Goal: Task Accomplishment & Management: Manage account settings

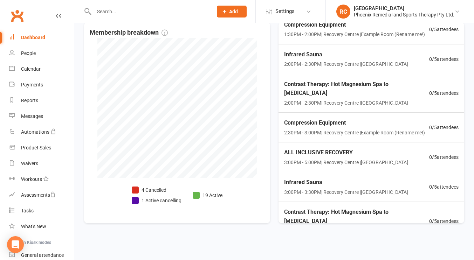
scroll to position [545, 0]
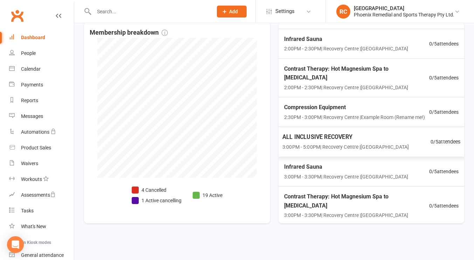
click at [317, 143] on span "3:00PM - 5:00PM | [GEOGRAPHIC_DATA] | [GEOGRAPHIC_DATA]" at bounding box center [345, 147] width 127 height 8
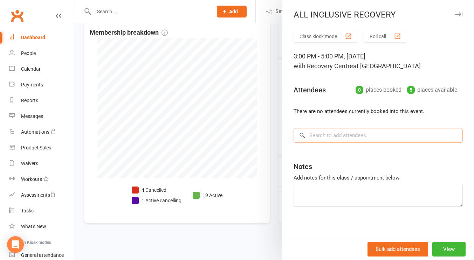
click at [328, 135] on input "search" at bounding box center [378, 135] width 169 height 15
type input "c"
click at [231, 9] on div at bounding box center [274, 130] width 400 height 260
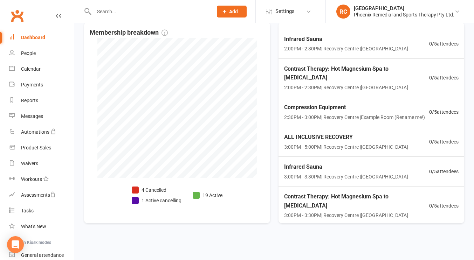
click at [234, 13] on span "Add" at bounding box center [233, 12] width 9 height 6
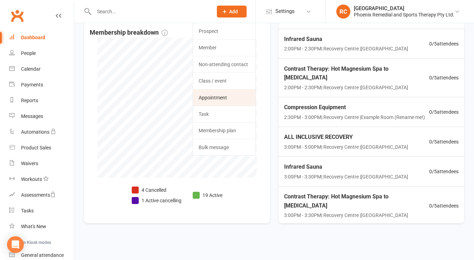
click at [234, 91] on link "Appointment" at bounding box center [224, 98] width 62 height 16
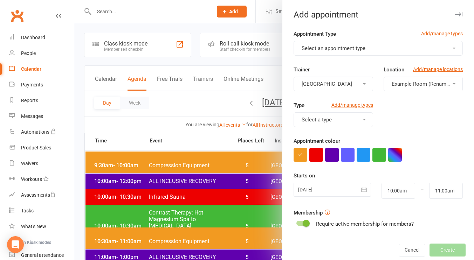
click at [364, 47] on button "Select an appointment type" at bounding box center [378, 48] width 169 height 15
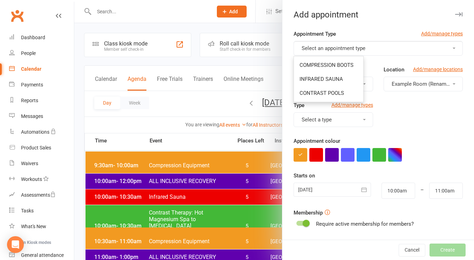
click at [268, 29] on div at bounding box center [274, 130] width 400 height 260
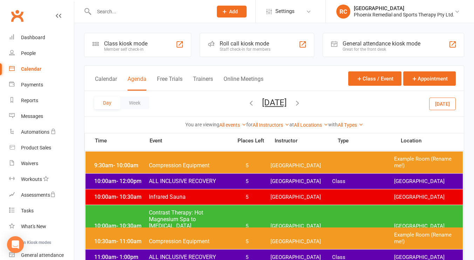
click at [224, 13] on icon at bounding box center [224, 11] width 6 height 6
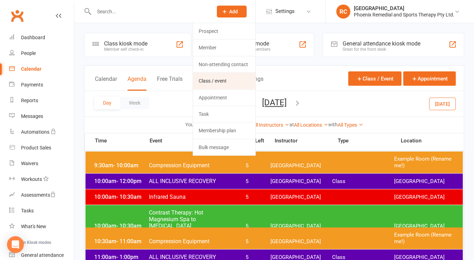
click at [220, 76] on link "Class / event" at bounding box center [224, 81] width 62 height 16
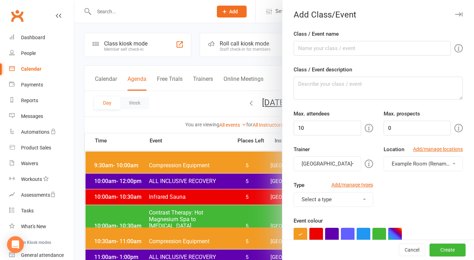
drag, startPoint x: 232, startPoint y: 13, endPoint x: 257, endPoint y: 14, distance: 24.9
click at [257, 14] on div at bounding box center [274, 130] width 400 height 260
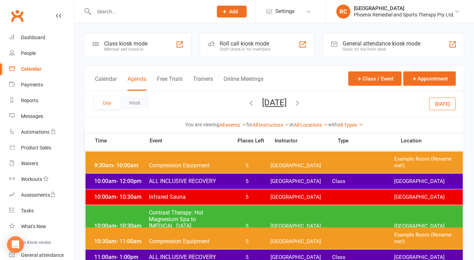
click at [237, 10] on span "Add" at bounding box center [233, 12] width 9 height 6
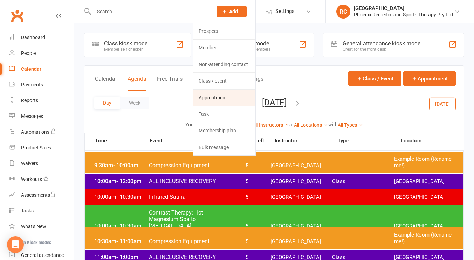
click at [225, 98] on link "Appointment" at bounding box center [224, 98] width 62 height 16
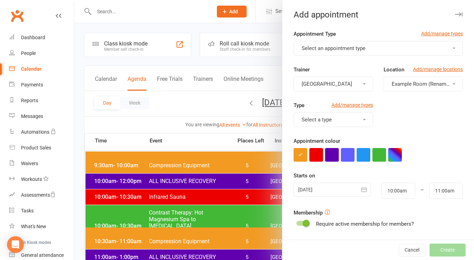
click at [395, 49] on button "Select an appointment type" at bounding box center [378, 48] width 169 height 15
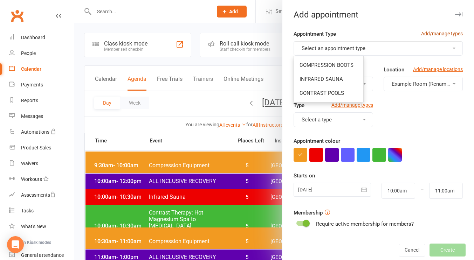
click at [423, 35] on link "Add/manage types" at bounding box center [442, 34] width 42 height 8
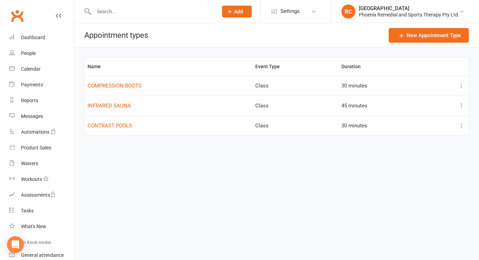
click at [236, 13] on span "Add" at bounding box center [238, 12] width 9 height 6
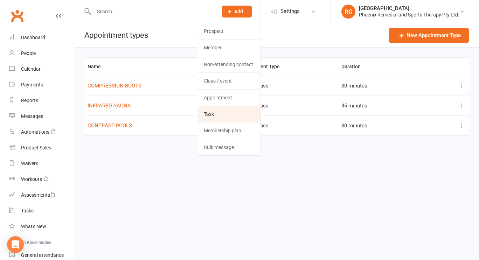
click at [226, 112] on link "Task" at bounding box center [229, 114] width 62 height 16
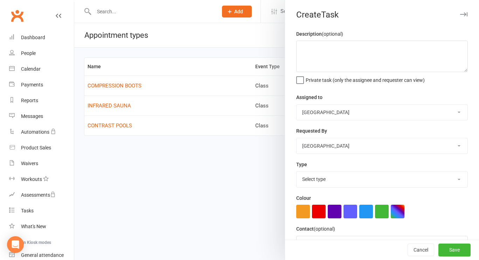
click at [237, 15] on div at bounding box center [276, 130] width 405 height 260
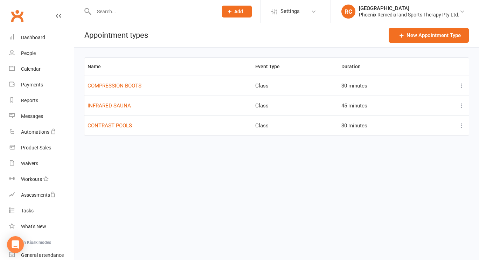
click at [239, 12] on span "Add" at bounding box center [238, 12] width 9 height 6
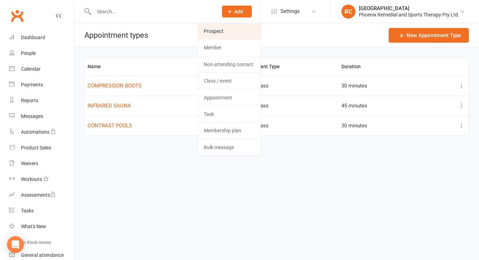
click at [221, 30] on link "Prospect" at bounding box center [229, 31] width 62 height 16
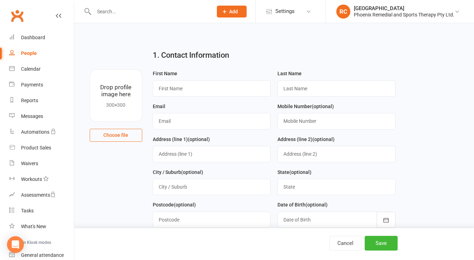
click at [233, 14] on span "Add" at bounding box center [233, 12] width 9 height 6
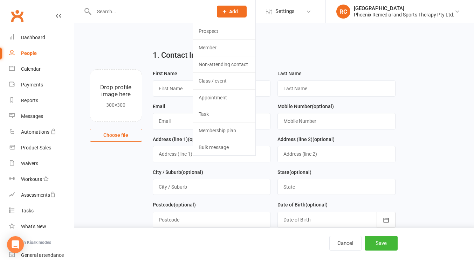
click at [236, 12] on span "Add" at bounding box center [233, 12] width 9 height 6
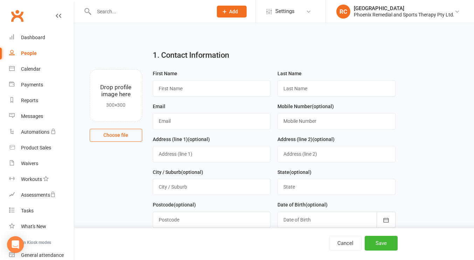
click at [236, 12] on span "Add" at bounding box center [233, 12] width 9 height 6
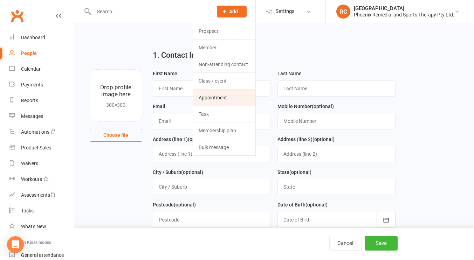
click at [226, 98] on link "Appointment" at bounding box center [224, 98] width 62 height 16
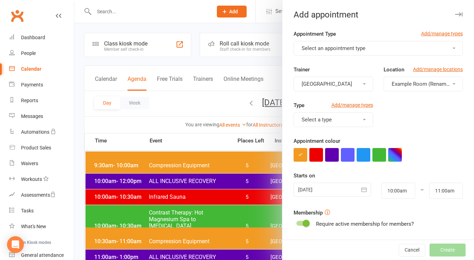
click at [373, 47] on button "Select an appointment type" at bounding box center [378, 48] width 169 height 15
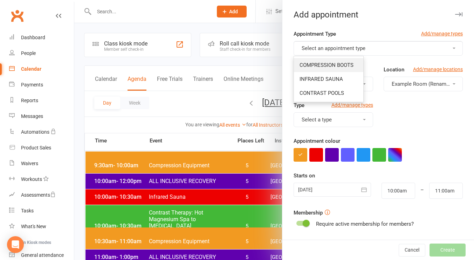
click at [333, 63] on span "COMPRESSION BOOTS" at bounding box center [327, 65] width 54 height 6
type input "10:30am"
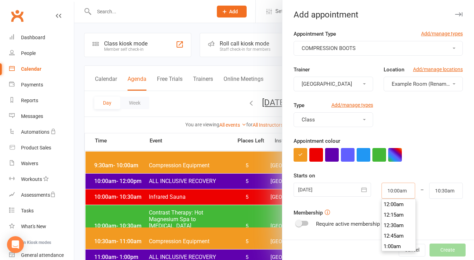
click at [401, 192] on input "10:00am" at bounding box center [399, 191] width 34 height 16
type input "2:30pm"
click at [396, 236] on li "2:30pm" at bounding box center [399, 236] width 34 height 11
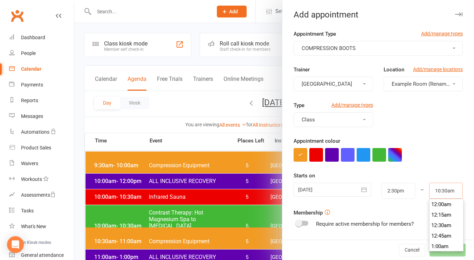
scroll to position [431, 0]
click at [438, 190] on input "10:30am" at bounding box center [446, 191] width 34 height 16
type input "3:00pm"
click at [438, 225] on li "3:00pm" at bounding box center [447, 222] width 34 height 11
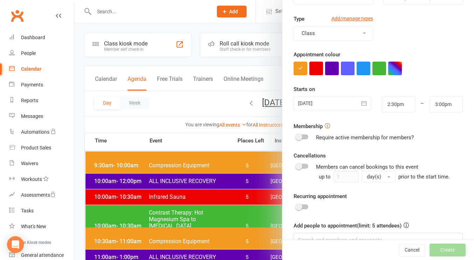
scroll to position [104, 0]
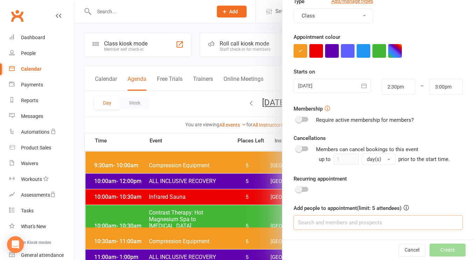
click at [322, 221] on input at bounding box center [378, 223] width 169 height 15
click at [322, 221] on input "[PERSON_NAME]" at bounding box center [378, 223] width 169 height 15
type input "c"
type input "[PERSON_NAME]"
click at [298, 148] on span at bounding box center [298, 148] width 7 height 7
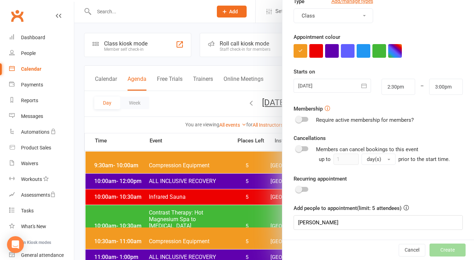
click at [296, 148] on input "checkbox" at bounding box center [296, 148] width 0 height 0
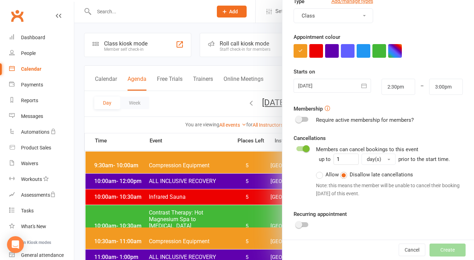
scroll to position [139, 0]
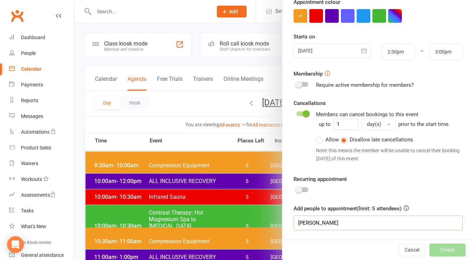
click at [390, 226] on input "[PERSON_NAME]" at bounding box center [378, 223] width 169 height 15
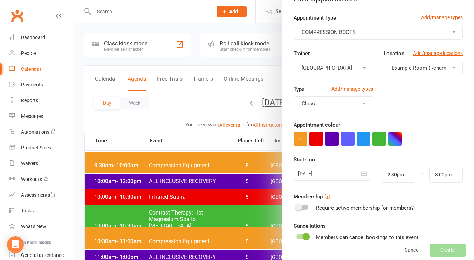
scroll to position [0, 0]
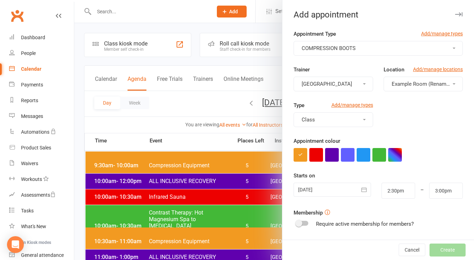
click at [226, 8] on div at bounding box center [274, 130] width 400 height 260
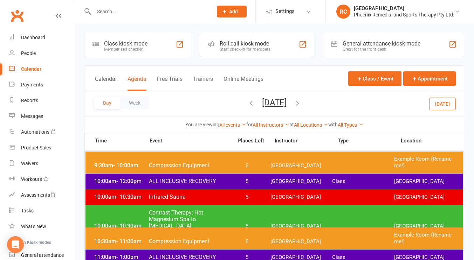
click at [234, 15] on button "Add" at bounding box center [232, 12] width 30 height 12
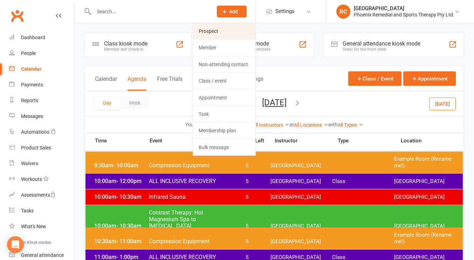
click at [230, 29] on link "Prospect" at bounding box center [224, 31] width 62 height 16
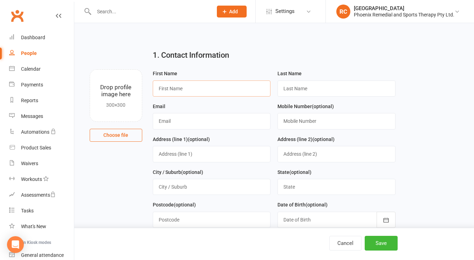
click at [234, 91] on input "text" at bounding box center [212, 89] width 118 height 16
type input "[PERSON_NAME]"
click at [299, 85] on input "text" at bounding box center [337, 89] width 118 height 16
type input "[PERSON_NAME]"
click at [204, 122] on input "text" at bounding box center [212, 121] width 118 height 16
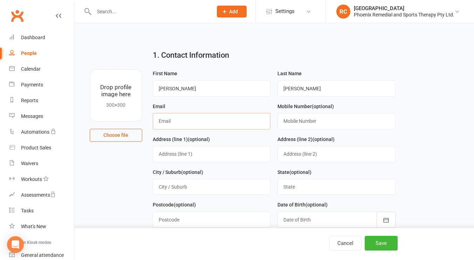
click at [204, 122] on input "text" at bounding box center [212, 121] width 118 height 16
paste input "[PERSON_NAME][EMAIL_ADDRESS][PERSON_NAME][DOMAIN_NAME]"
type input "[PERSON_NAME][EMAIL_ADDRESS][PERSON_NAME][DOMAIN_NAME]"
click at [319, 126] on input "text" at bounding box center [337, 121] width 118 height 16
paste input "61 405 018 922"
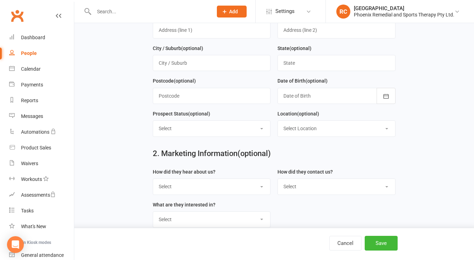
scroll to position [136, 0]
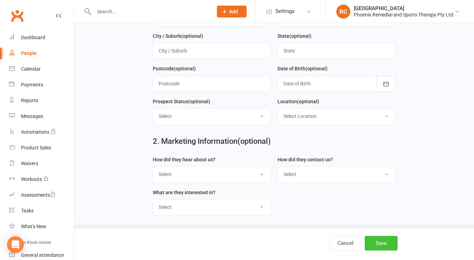
type input "61 405 018 922"
click at [382, 241] on button "Save" at bounding box center [381, 243] width 33 height 15
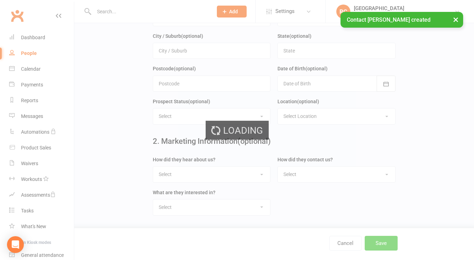
scroll to position [0, 0]
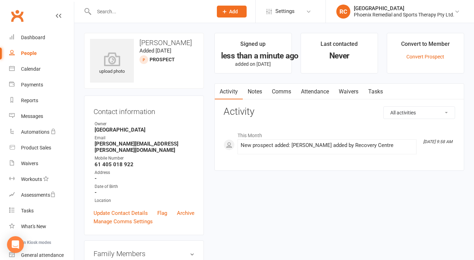
click at [236, 8] on button "Add" at bounding box center [232, 12] width 30 height 12
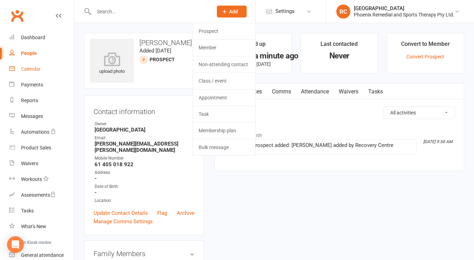
click at [43, 69] on link "Calendar" at bounding box center [41, 69] width 65 height 16
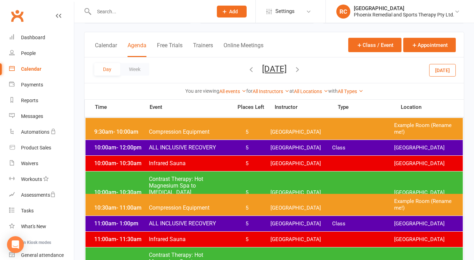
scroll to position [36, 0]
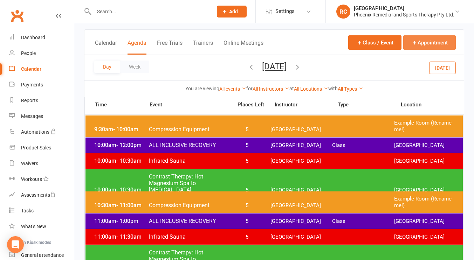
click at [414, 39] on button "Appointment" at bounding box center [429, 42] width 53 height 14
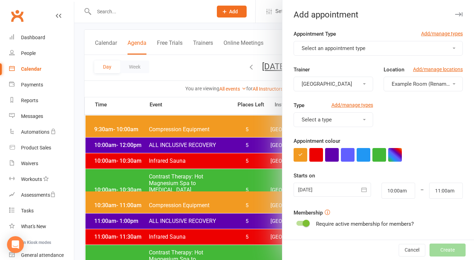
click at [383, 47] on button "Select an appointment type" at bounding box center [378, 48] width 169 height 15
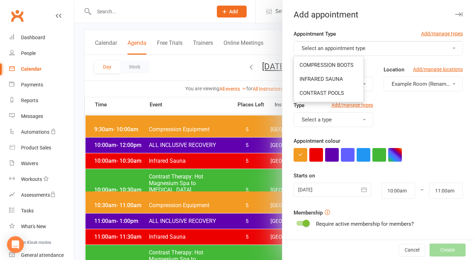
click at [275, 42] on div at bounding box center [274, 130] width 400 height 260
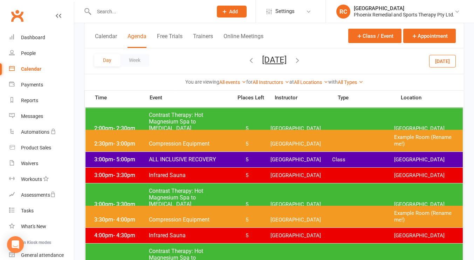
scroll to position [391, 0]
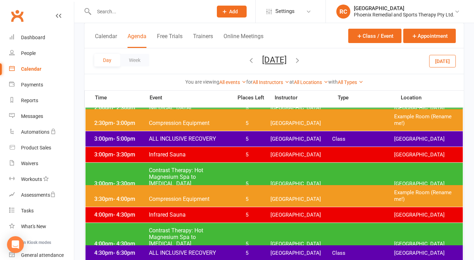
click at [339, 138] on span "Class" at bounding box center [363, 139] width 62 height 7
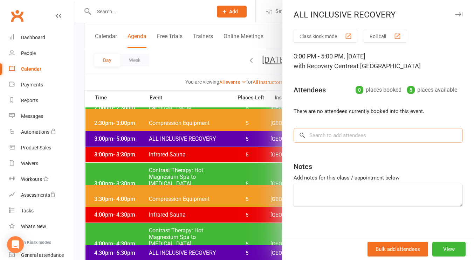
click at [361, 133] on input "search" at bounding box center [378, 135] width 169 height 15
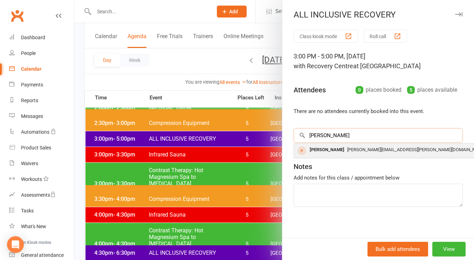
type input "[PERSON_NAME]"
click at [356, 157] on div "[PERSON_NAME] [PERSON_NAME][EMAIL_ADDRESS][PERSON_NAME][DOMAIN_NAME]" at bounding box center [399, 151] width 210 height 14
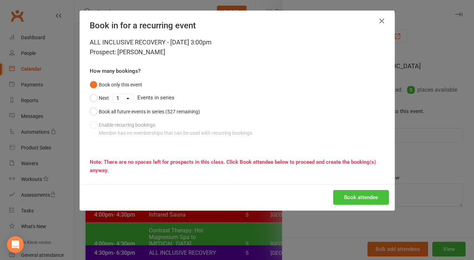
click at [358, 198] on button "Book attendee" at bounding box center [361, 197] width 56 height 15
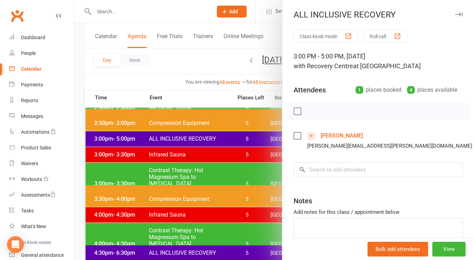
click at [193, 24] on div at bounding box center [274, 130] width 400 height 260
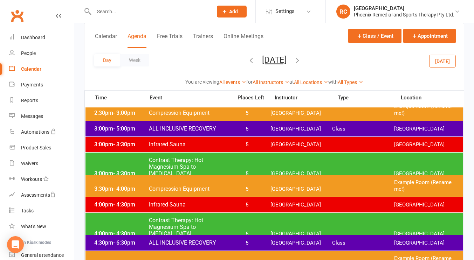
scroll to position [404, 0]
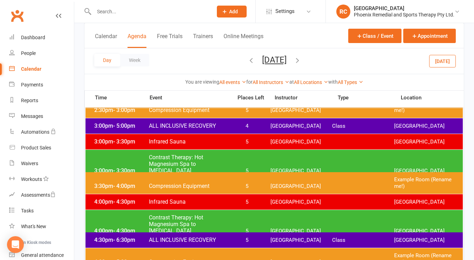
click at [301, 64] on button "button" at bounding box center [298, 61] width 8 height 12
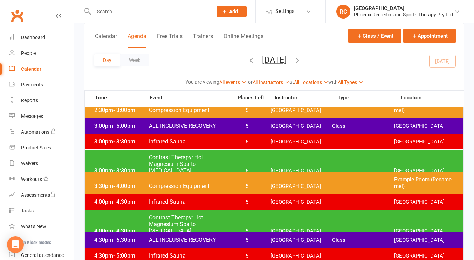
click at [324, 124] on span "[GEOGRAPHIC_DATA]" at bounding box center [302, 126] width 62 height 7
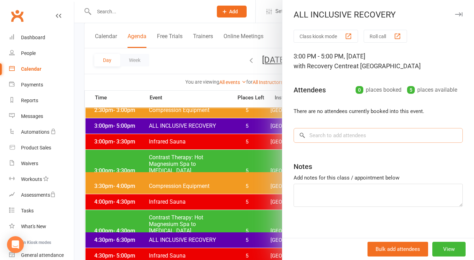
click at [347, 136] on input "search" at bounding box center [378, 135] width 169 height 15
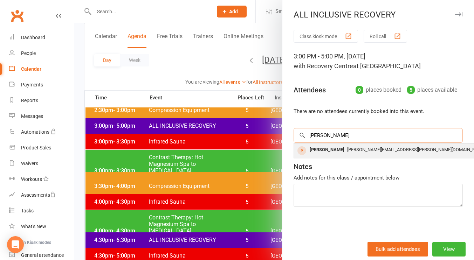
type input "[PERSON_NAME]"
click at [347, 150] on span "[PERSON_NAME][EMAIL_ADDRESS][PERSON_NAME][DOMAIN_NAME]" at bounding box center [416, 149] width 138 height 5
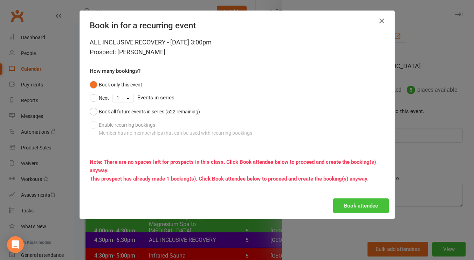
click at [347, 204] on button "Book attendee" at bounding box center [361, 206] width 56 height 15
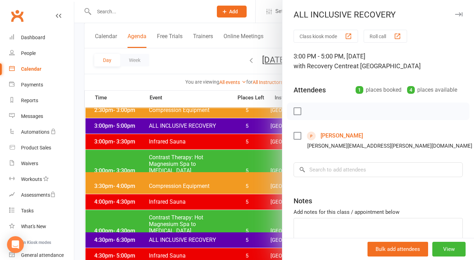
click at [186, 53] on div at bounding box center [274, 130] width 400 height 260
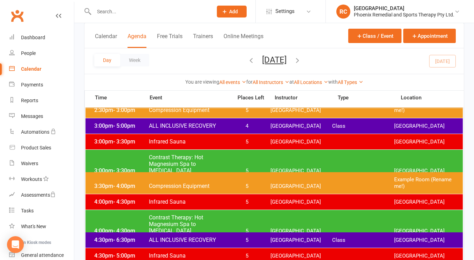
click at [247, 61] on icon "button" at bounding box center [251, 60] width 8 height 8
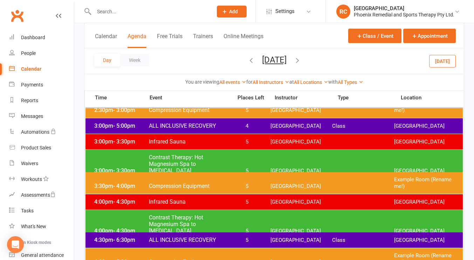
click at [267, 126] on div "3:00pm - 5:00pm ALL INCLUSIVE RECOVERY 4 Recovery Centre Class Recovery Centre" at bounding box center [274, 125] width 377 height 15
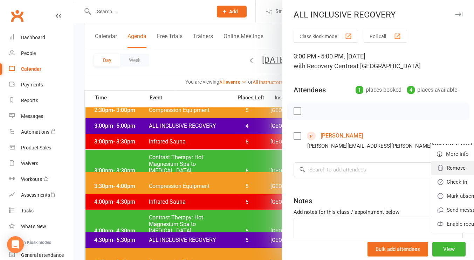
click at [431, 166] on link "Remove" at bounding box center [472, 168] width 82 height 14
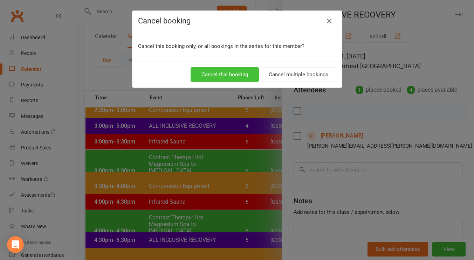
click at [235, 73] on button "Cancel this booking" at bounding box center [225, 74] width 68 height 15
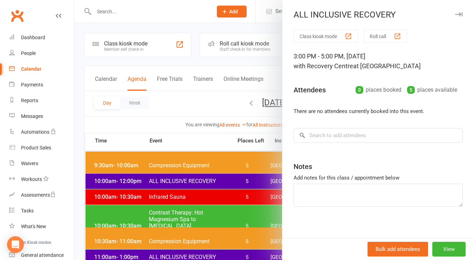
click at [452, 17] on div "ALL INCLUSIVE RECOVERY" at bounding box center [378, 15] width 192 height 10
click at [455, 14] on icon "button" at bounding box center [458, 14] width 7 height 4
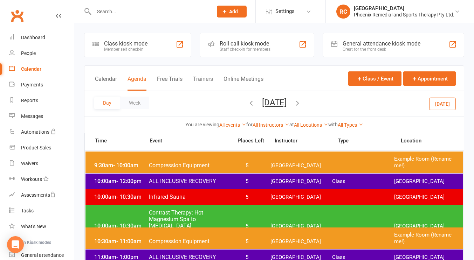
click at [329, 104] on div "Day Week Monday, Oct 13, 2025 October 2025 Sun Mon Tue Wed Thu Fri Sat 28 29 30…" at bounding box center [274, 104] width 380 height 26
click at [301, 103] on icon "button" at bounding box center [298, 103] width 8 height 8
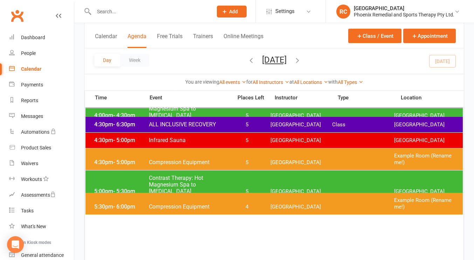
scroll to position [526, 0]
